Goal: Task Accomplishment & Management: Manage account settings

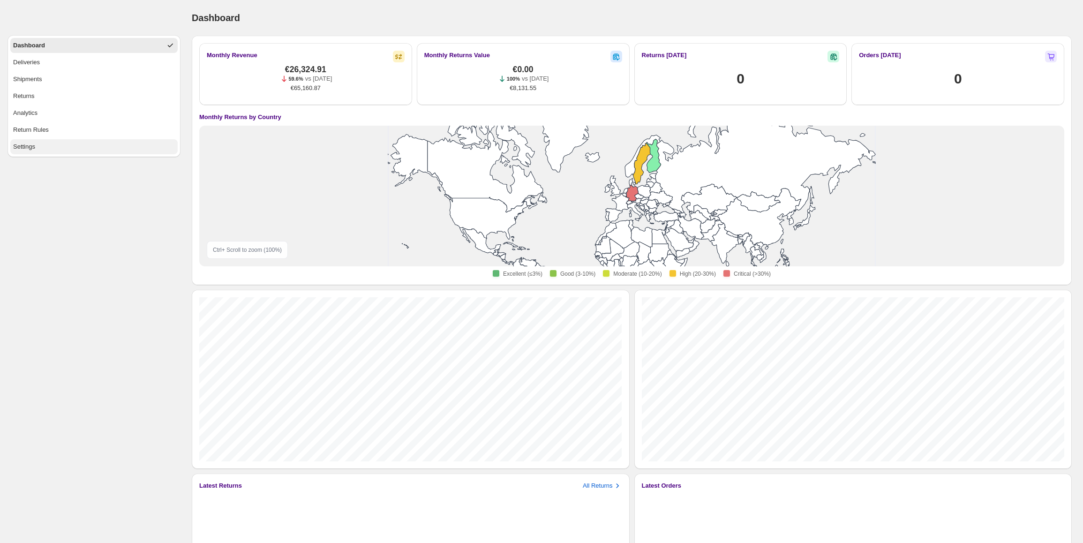
click at [47, 143] on button "Settings" at bounding box center [93, 146] width 167 height 15
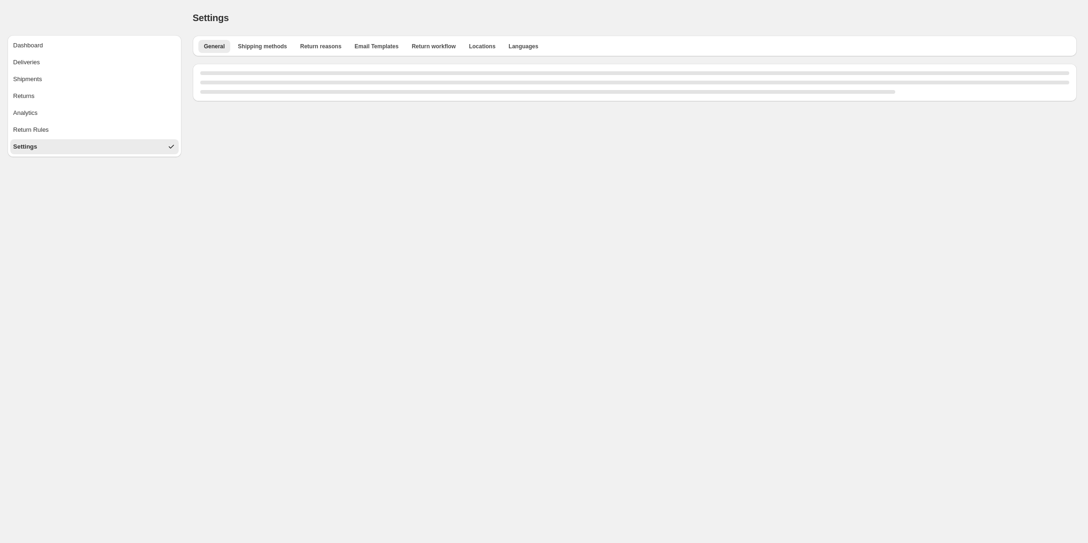
select select "**"
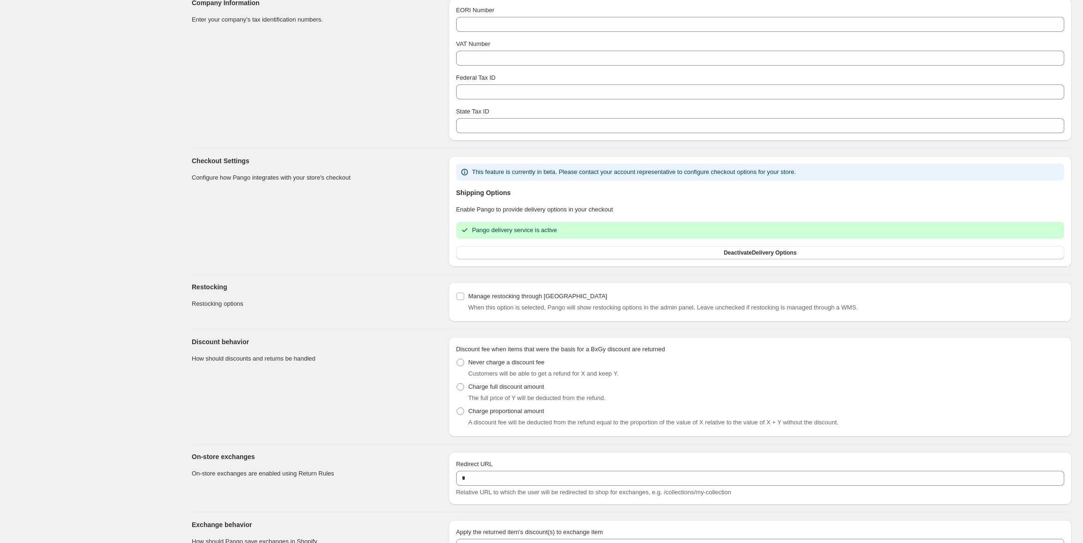
scroll to position [1134, 0]
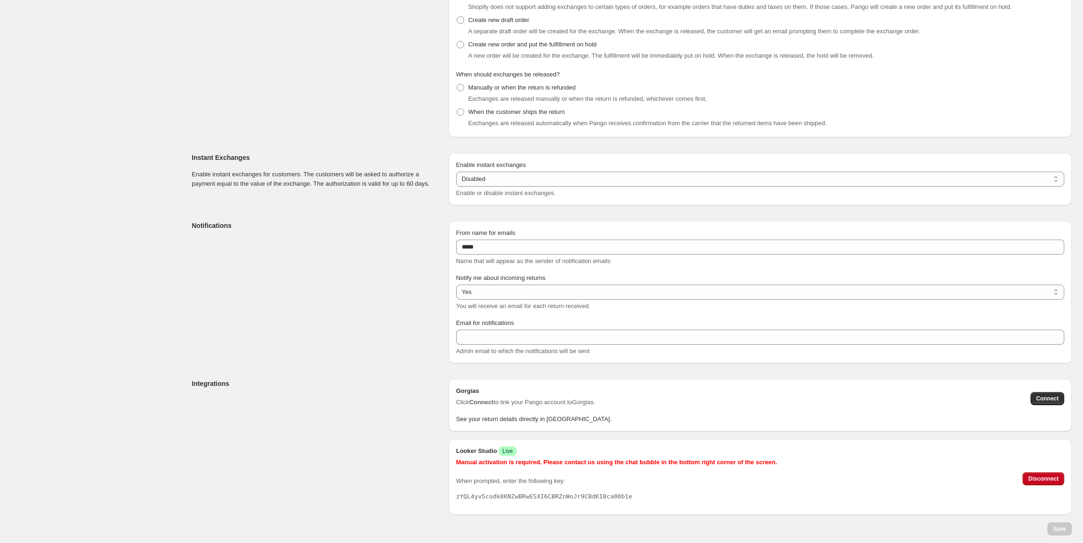
click at [505, 491] on div "Manual activation is required. Please contact us using the chat bubble in the b…" at bounding box center [616, 480] width 321 height 44
copy pre "zYQL4yv5codk8KNZwBRwESXI6CBRZnWoJr9CBdKI8ca00b1e"
click at [241, 458] on section "Integrations" at bounding box center [317, 447] width 250 height 136
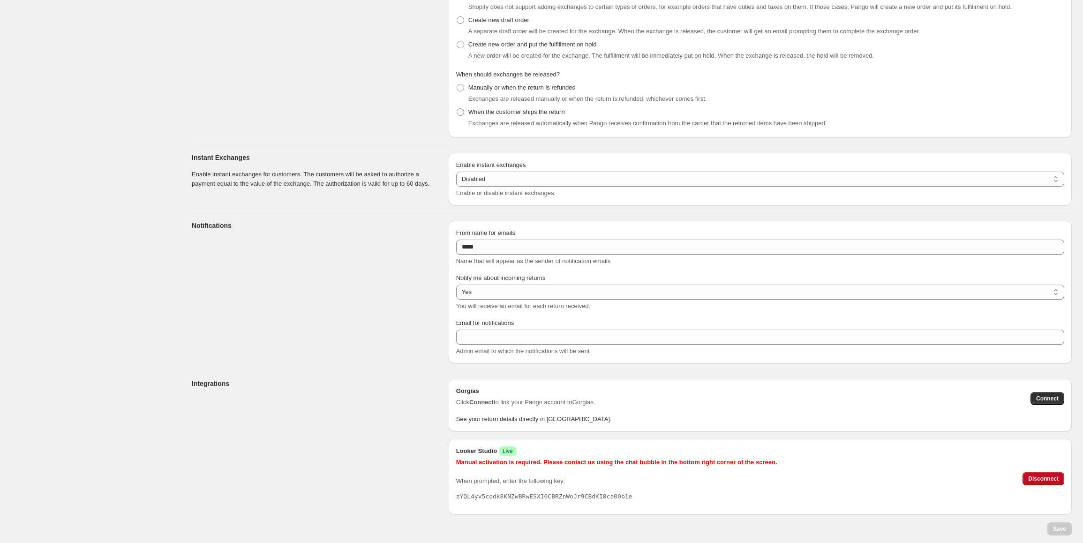
click at [609, 500] on pre "zYQL4yv5codk8KNZwBRwESXI6CBRZnWoJr9CBdKI8ca00b1e" at bounding box center [616, 496] width 321 height 9
click at [609, 496] on pre "zYQL4yv5codk8KNZwBRwESXI6CBRZnWoJr9CBdKI8ca00b1e" at bounding box center [616, 496] width 321 height 9
copy pre "zYQL4yv5codk8KNZwBRwESXI6CBRZnWoJr9CBdKI8ca00b1e"
click at [348, 492] on section "Integrations" at bounding box center [317, 447] width 250 height 136
